Goal: Transaction & Acquisition: Subscribe to service/newsletter

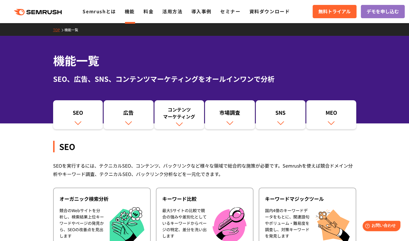
click at [131, 12] on link "機能" at bounding box center [130, 11] width 10 height 7
click at [150, 12] on link "料金" at bounding box center [148, 11] width 10 height 7
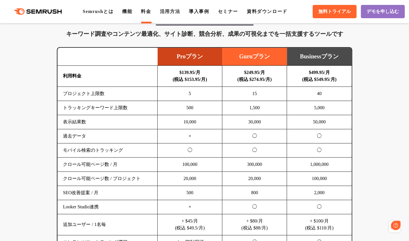
scroll to position [404, 0]
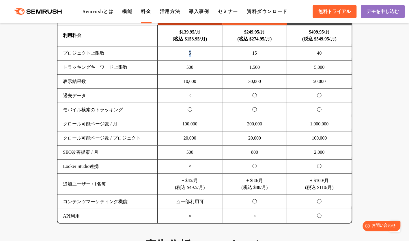
drag, startPoint x: 188, startPoint y: 53, endPoint x: 200, endPoint y: 53, distance: 11.8
click at [200, 53] on td "5" at bounding box center [190, 53] width 65 height 14
click at [111, 64] on td "トラッキングキーワード上限数" at bounding box center [107, 67] width 100 height 14
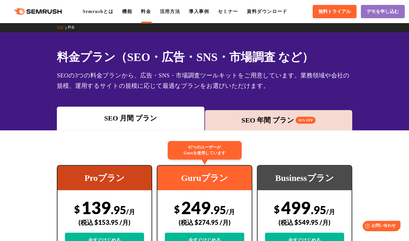
scroll to position [0, 0]
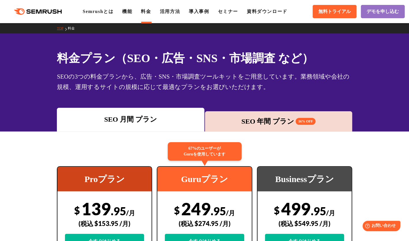
click at [310, 119] on span "16% OFF" at bounding box center [305, 121] width 20 height 7
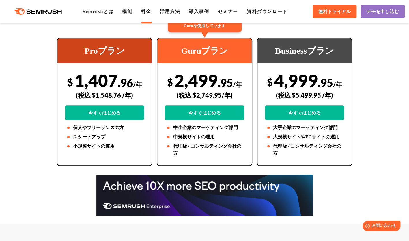
scroll to position [144, 0]
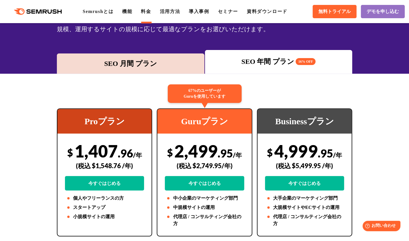
click at [171, 68] on div "SEO 月間 プラン" at bounding box center [130, 63] width 141 height 10
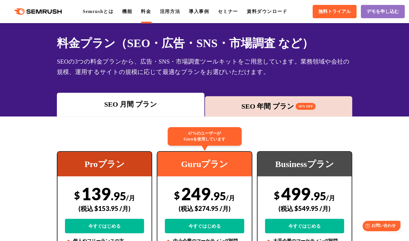
scroll to position [0, 0]
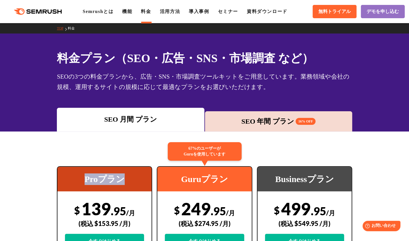
drag, startPoint x: 109, startPoint y: 179, endPoint x: 127, endPoint y: 180, distance: 18.5
click at [127, 180] on div "Proプラン" at bounding box center [104, 178] width 94 height 25
copy div "Proプラン"
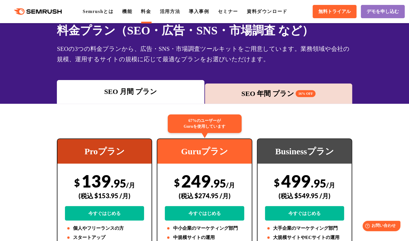
scroll to position [29, 0]
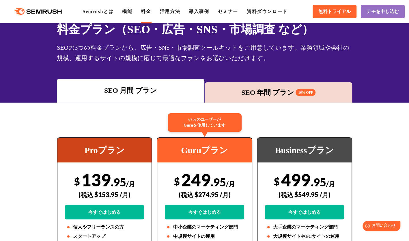
click at [284, 92] on div "SEO 年間 プラン 16% OFF" at bounding box center [278, 92] width 141 height 10
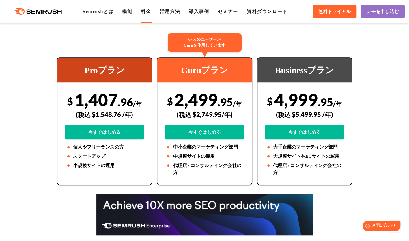
scroll to position [58, 0]
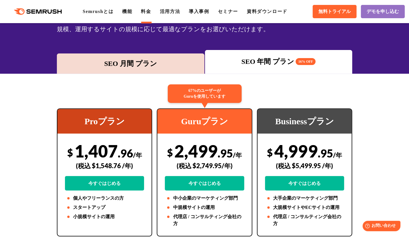
click at [113, 55] on div "SEO 月間 プラン" at bounding box center [130, 63] width 147 height 20
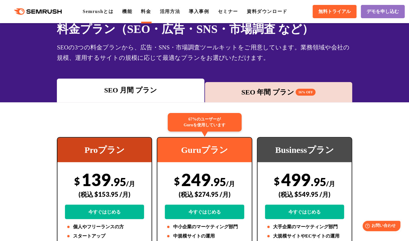
scroll to position [0, 0]
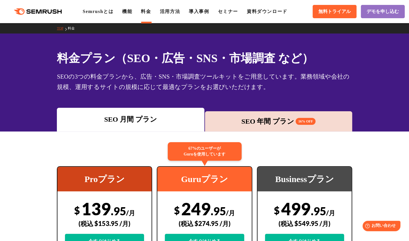
click at [261, 122] on div "SEO 年間 プラン 16% OFF" at bounding box center [278, 121] width 141 height 10
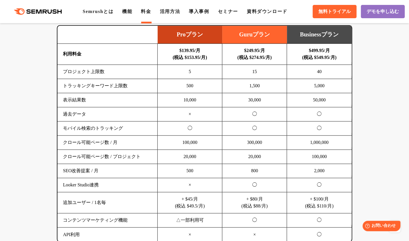
scroll to position [404, 0]
